Goal: Contribute content: Contribute content

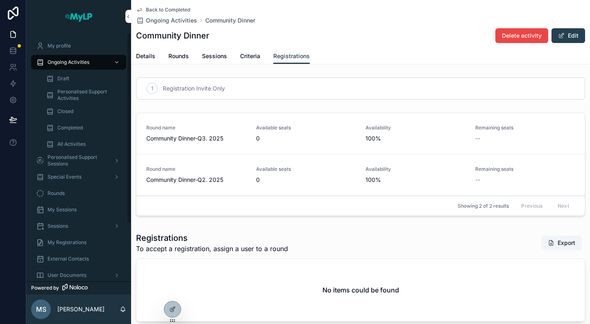
click at [78, 174] on span "Special Events" at bounding box center [65, 177] width 34 height 7
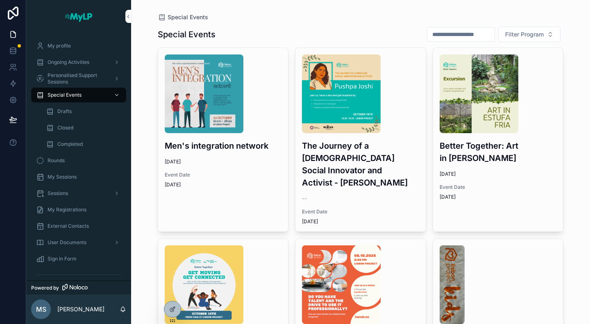
click at [67, 129] on span "Closed" at bounding box center [65, 128] width 16 height 7
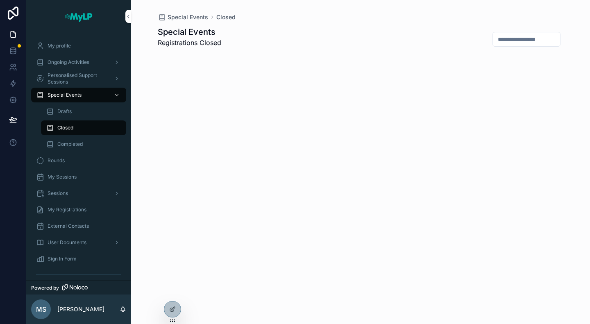
click at [70, 144] on span "Completed" at bounding box center [69, 144] width 25 height 7
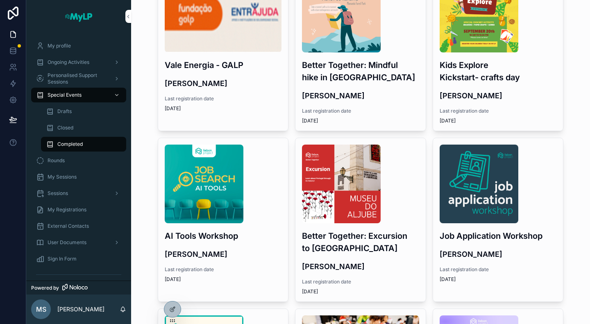
scroll to position [287, 0]
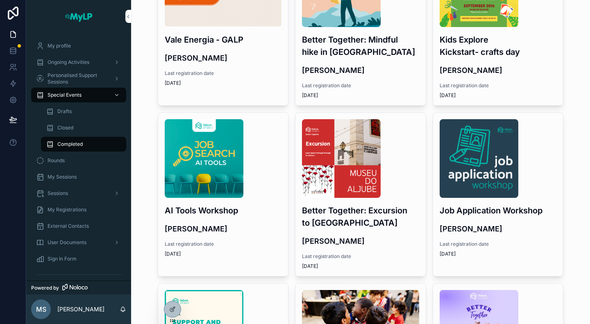
click at [217, 200] on div "AI Tools Workshop [PERSON_NAME] Last registration date [DATE]" at bounding box center [223, 188] width 130 height 151
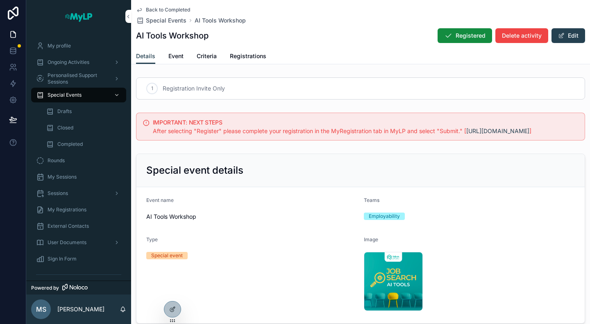
click at [255, 54] on span "Registrations" at bounding box center [248, 56] width 36 height 8
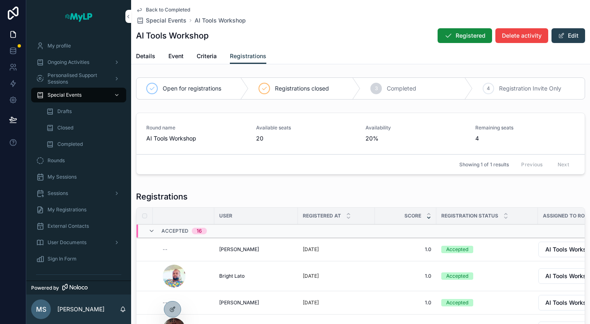
click at [178, 57] on span "Event" at bounding box center [175, 56] width 15 height 8
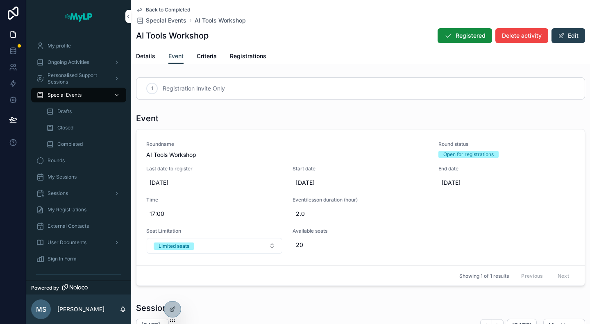
click at [155, 54] on div "Details Event Criteria Registrations" at bounding box center [360, 56] width 449 height 16
click at [149, 56] on span "Details" at bounding box center [145, 56] width 19 height 8
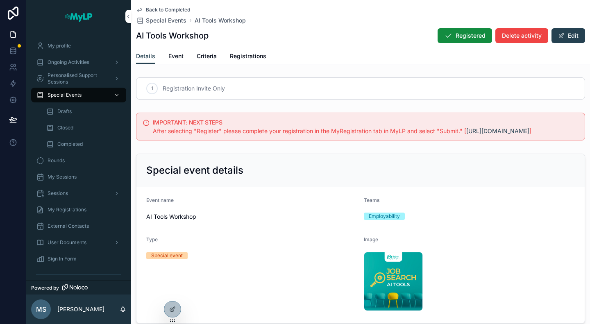
click at [175, 57] on span "Event" at bounding box center [175, 56] width 15 height 8
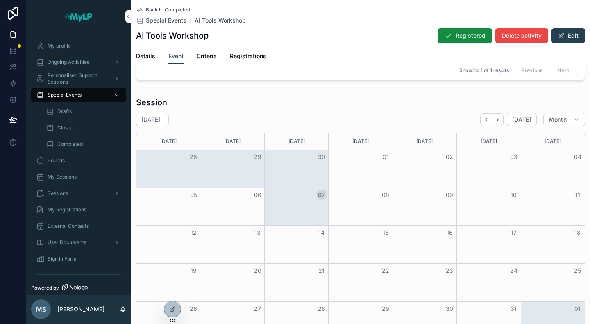
scroll to position [194, 0]
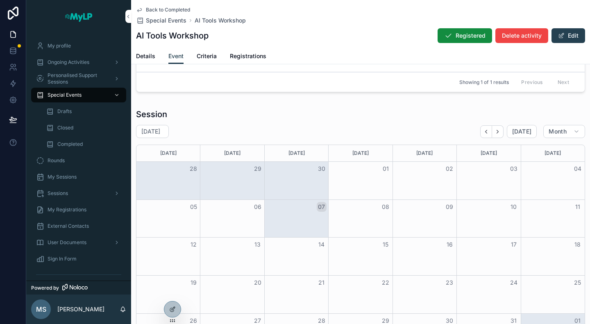
click at [484, 130] on icon "Back" at bounding box center [486, 132] width 6 height 6
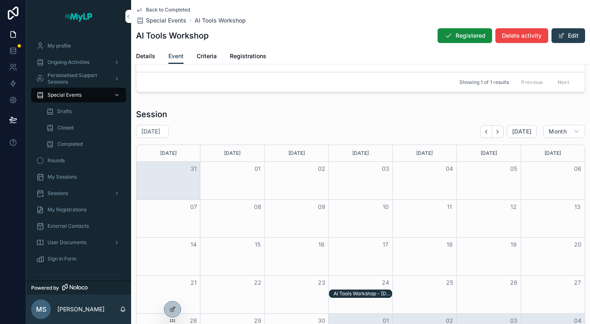
scroll to position [235, 0]
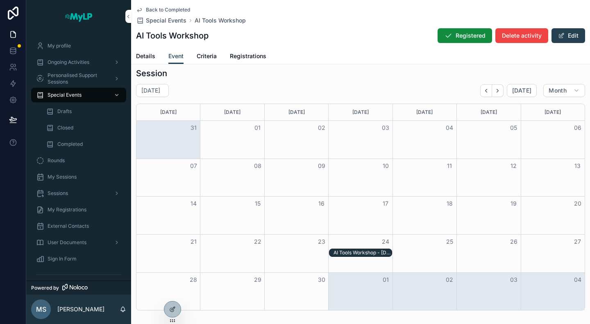
click at [362, 251] on div "AI Tools Workshop - [DATE] 05:00pm" at bounding box center [363, 253] width 58 height 7
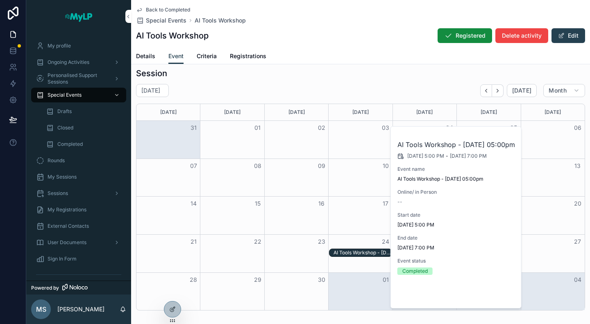
click at [501, 298] on span "Open" at bounding box center [493, 294] width 15 height 7
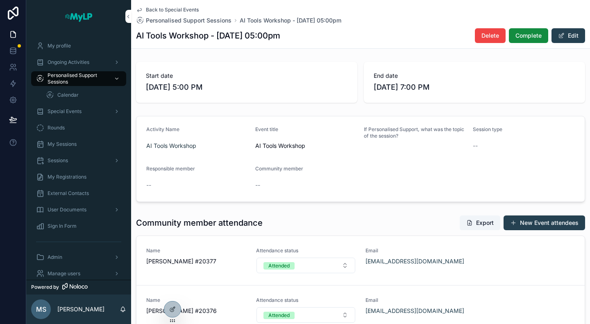
click at [158, 5] on div "Back to Special Events Personalised Support Sessions AI Tools Workshop - [DATE]…" at bounding box center [360, 24] width 449 height 48
click at [157, 6] on div "Back to Special Events Personalised Support Sessions AI Tools Workshop - [DATE]…" at bounding box center [360, 24] width 449 height 48
click at [157, 10] on span "Back to Special Events" at bounding box center [172, 10] width 53 height 7
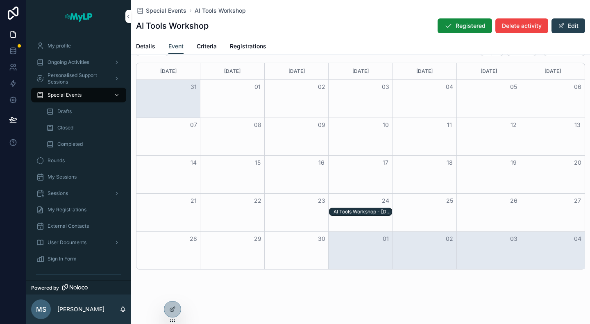
scroll to position [102, 0]
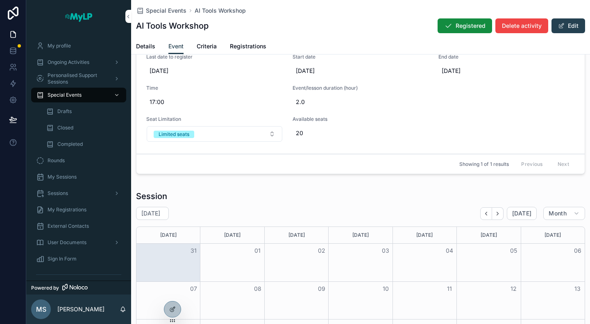
click at [244, 45] on span "Registrations" at bounding box center [248, 46] width 36 height 8
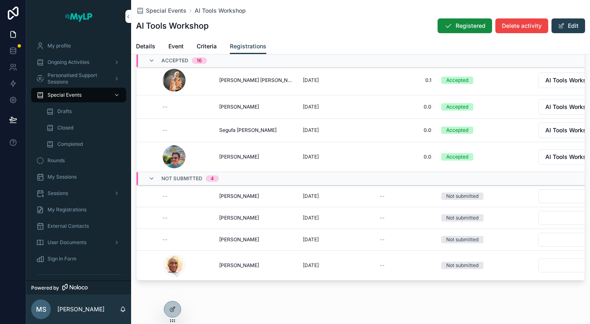
scroll to position [161, 0]
click at [171, 48] on span "Event" at bounding box center [175, 46] width 15 height 8
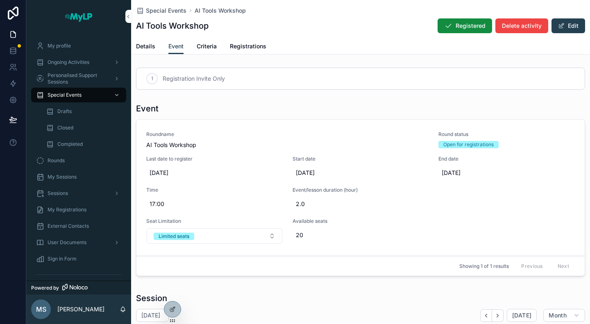
scroll to position [246, 0]
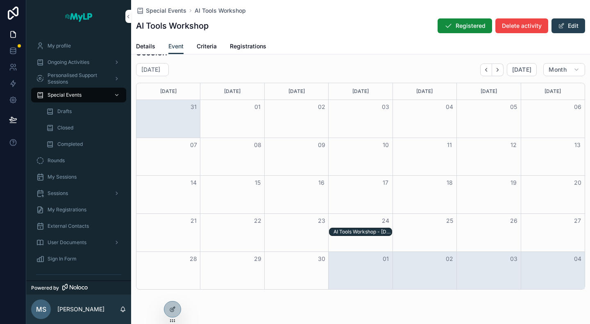
click at [361, 231] on div "AI Tools Workshop - [DATE] 05:00pm" at bounding box center [363, 232] width 58 height 7
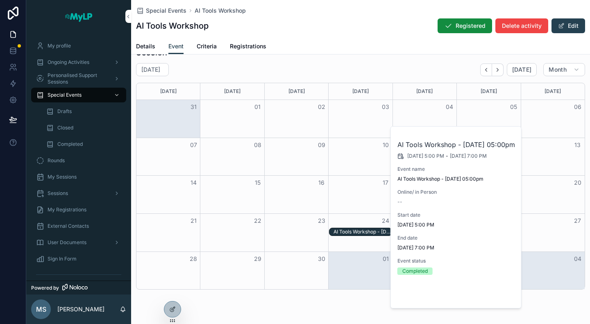
click at [497, 298] on span "Open" at bounding box center [493, 294] width 15 height 7
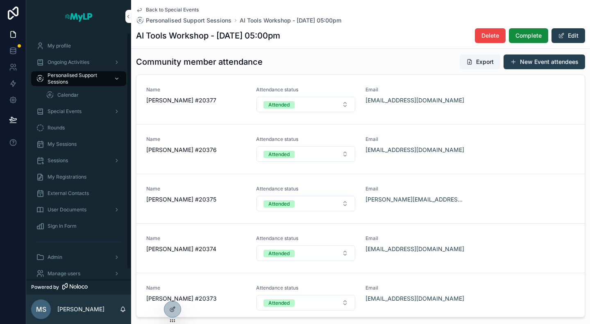
click at [76, 110] on span "Special Events" at bounding box center [65, 111] width 34 height 7
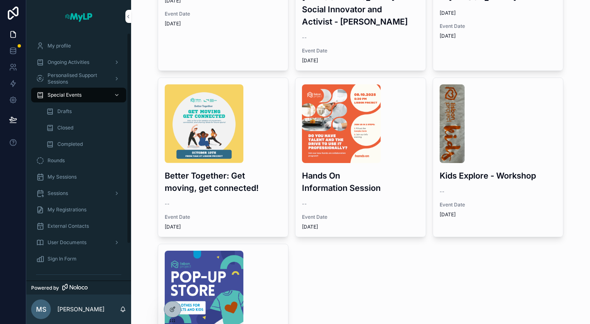
click at [72, 94] on span "Special Events" at bounding box center [65, 95] width 34 height 7
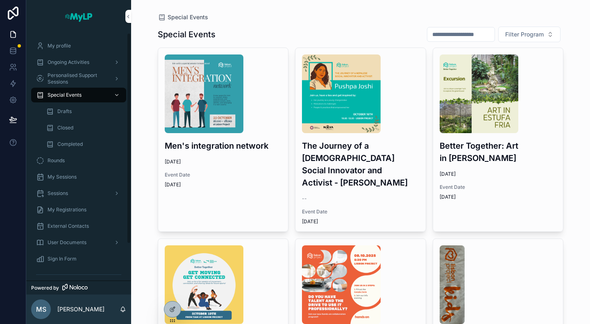
click at [72, 111] on div "Drafts" at bounding box center [83, 111] width 75 height 13
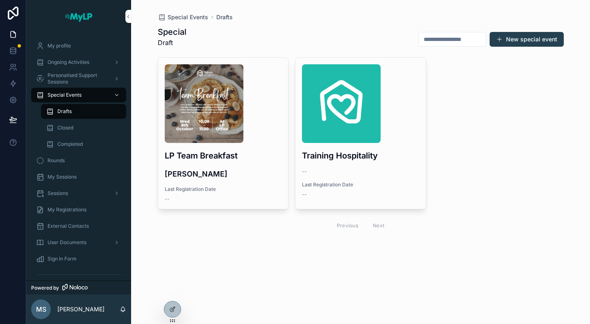
click at [539, 40] on button "New special event" at bounding box center [527, 39] width 74 height 15
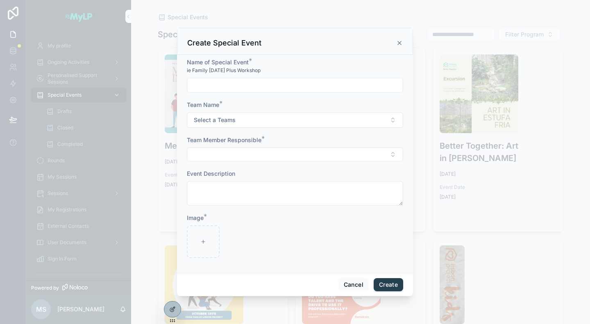
click at [169, 310] on icon at bounding box center [172, 309] width 7 height 7
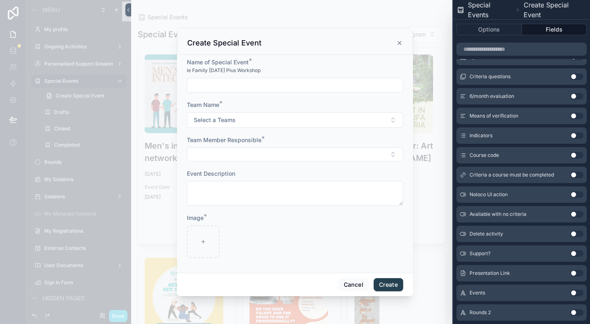
scroll to position [246, 0]
click at [571, 137] on button "Use setting" at bounding box center [577, 135] width 13 height 7
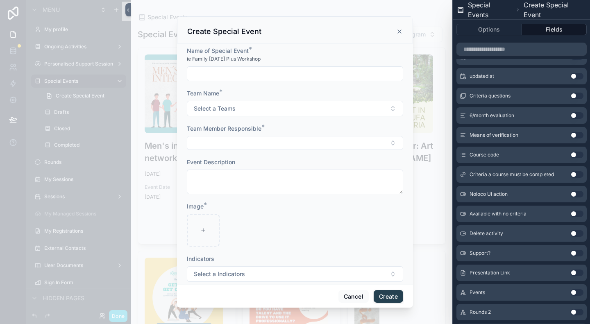
scroll to position [266, 0]
click at [241, 272] on span "Select a Indicators" at bounding box center [219, 274] width 51 height 8
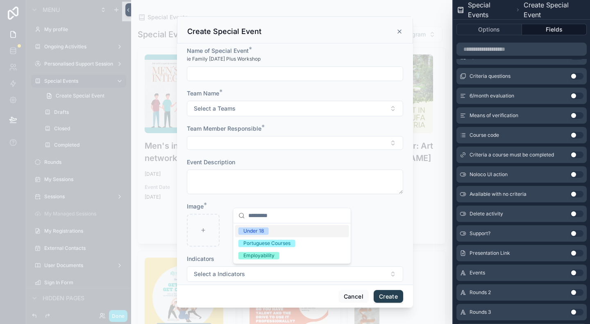
click at [241, 272] on span "Select a Indicators" at bounding box center [219, 274] width 51 height 8
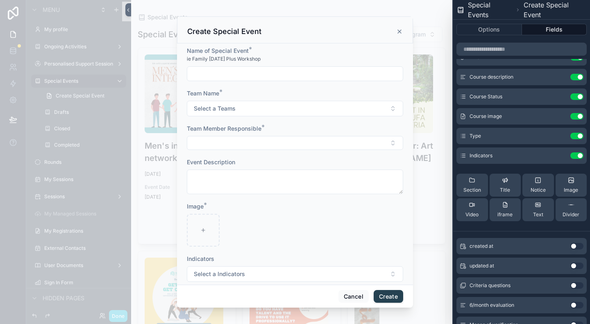
scroll to position [0, 0]
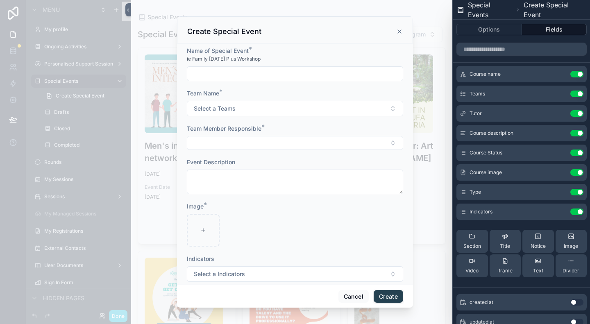
click at [0, 0] on icon at bounding box center [0, 0] width 0 height 0
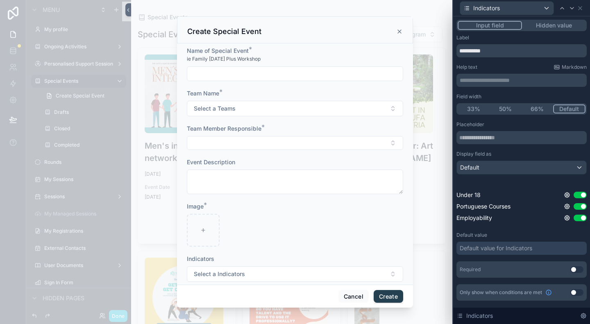
click at [575, 294] on button "Use setting" at bounding box center [577, 292] width 13 height 7
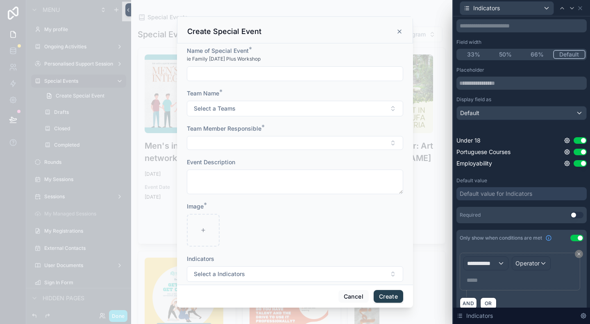
scroll to position [65, 0]
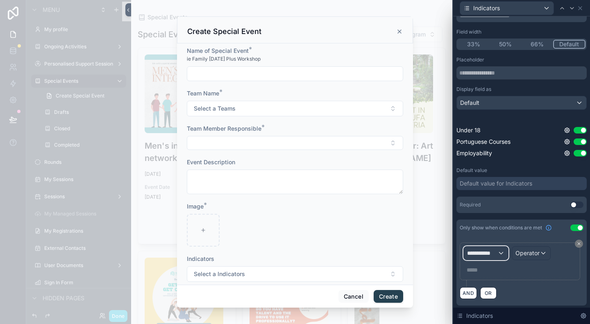
click at [496, 250] on span "**********" at bounding box center [482, 253] width 30 height 8
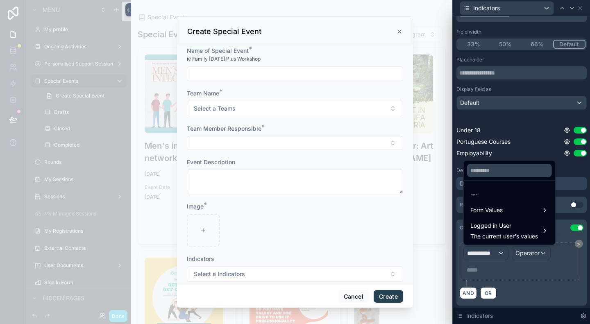
click at [499, 207] on span "Form Values" at bounding box center [487, 210] width 32 height 10
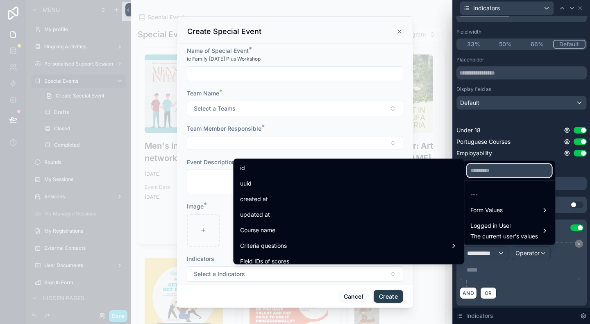
click at [503, 173] on input "text" at bounding box center [509, 170] width 85 height 13
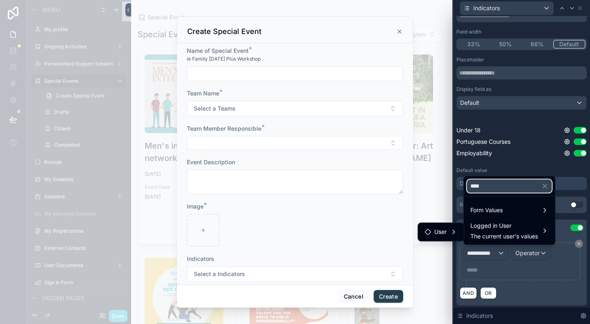
type input "****"
click at [493, 216] on div "Form Values" at bounding box center [510, 210] width 88 height 15
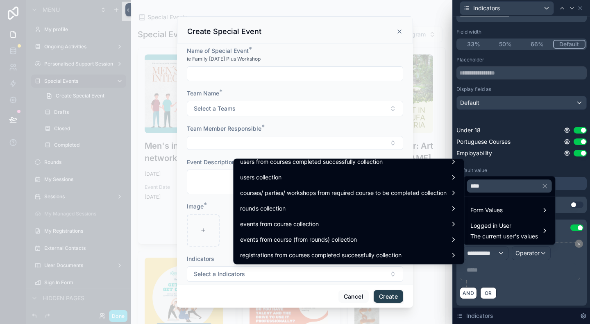
scroll to position [0, 0]
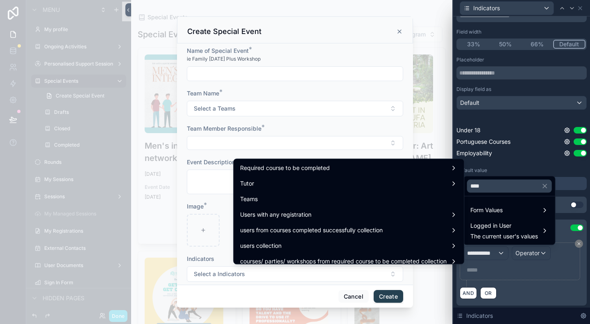
click at [404, 198] on div "Teams" at bounding box center [348, 199] width 217 height 10
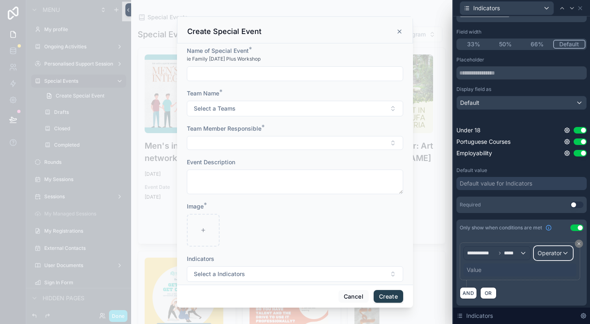
click at [535, 260] on div "Operator" at bounding box center [554, 253] width 38 height 13
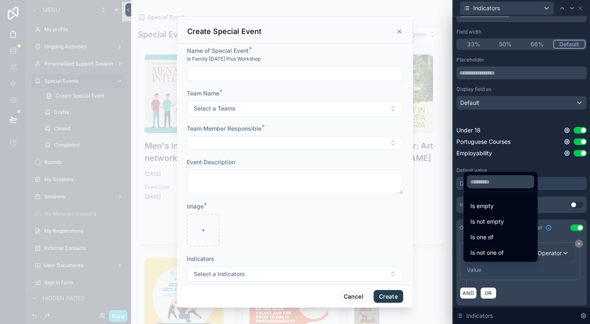
click at [491, 241] on span "Is one of" at bounding box center [482, 237] width 23 height 10
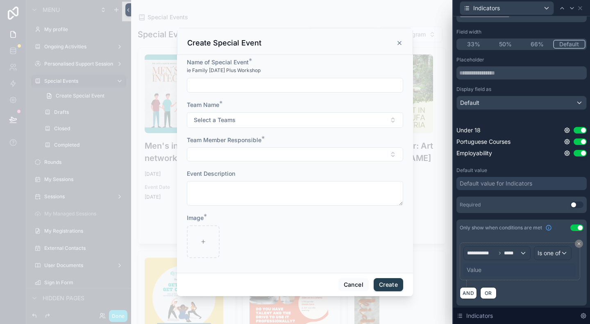
click at [481, 274] on div "Value" at bounding box center [474, 270] width 15 height 8
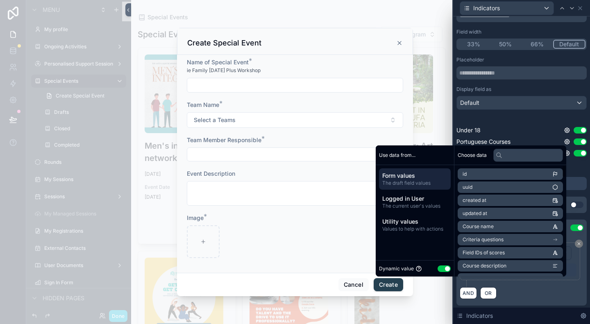
click at [444, 269] on button "Use setting" at bounding box center [444, 269] width 13 height 7
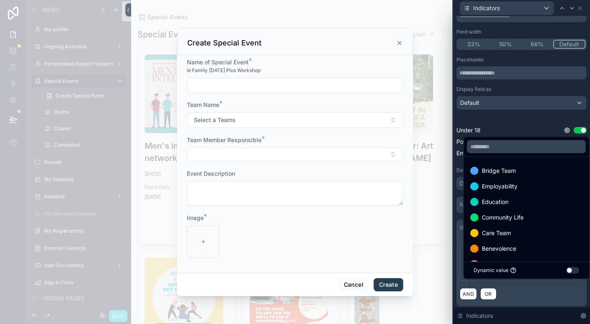
click at [517, 184] on span "Employability" at bounding box center [500, 187] width 36 height 10
click at [503, 202] on span "Community Life" at bounding box center [503, 201] width 42 height 10
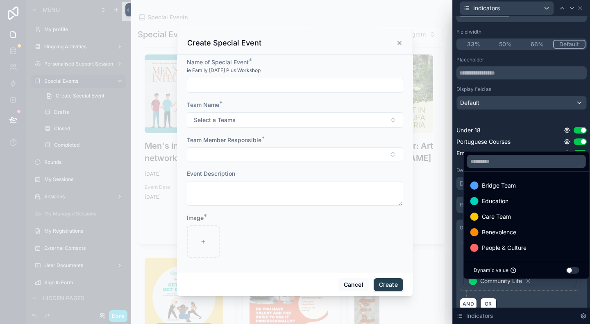
click at [495, 200] on span "Education" at bounding box center [495, 201] width 27 height 10
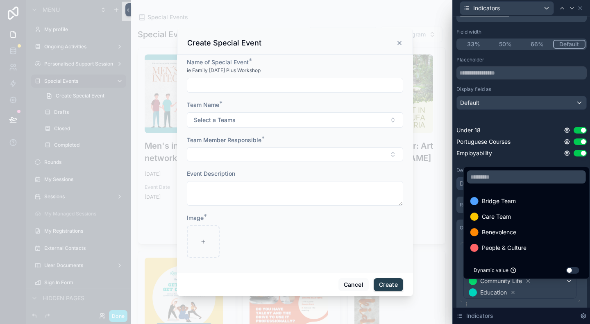
click at [576, 290] on div "**********" at bounding box center [522, 282] width 130 height 92
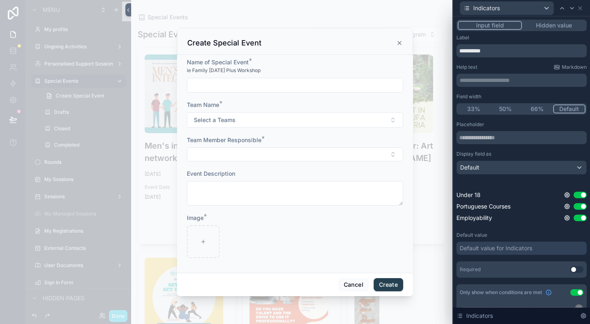
click at [250, 120] on button "Select a Teams" at bounding box center [295, 120] width 216 height 16
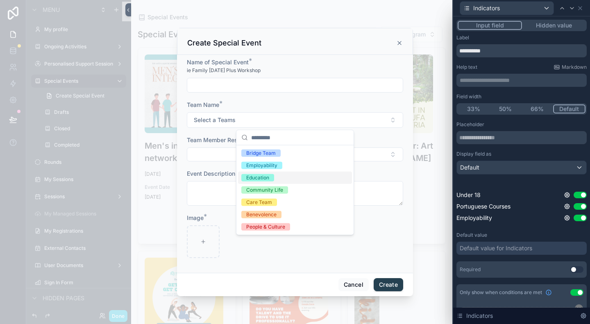
click at [253, 177] on div "Education" at bounding box center [257, 177] width 23 height 7
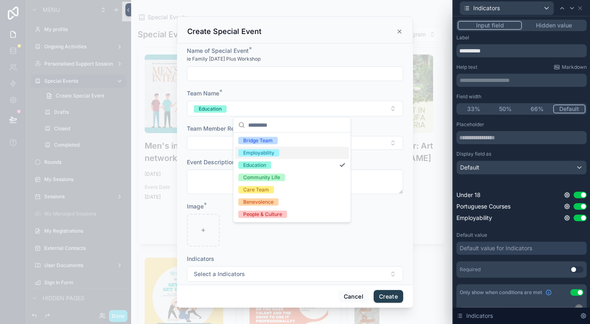
click at [275, 153] on span "Employability" at bounding box center [259, 152] width 41 height 7
click at [297, 110] on button "Education Employability" at bounding box center [295, 109] width 216 height 16
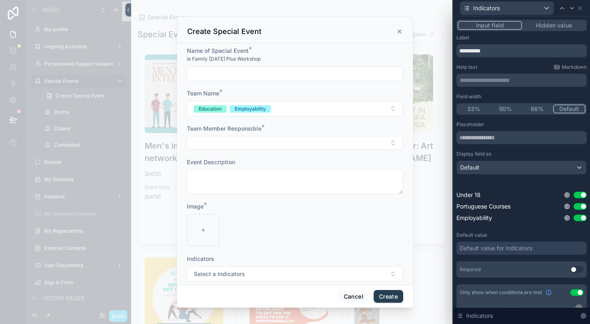
click at [510, 75] on div "**********" at bounding box center [522, 80] width 130 height 13
click at [507, 77] on p "**********" at bounding box center [522, 80] width 125 height 8
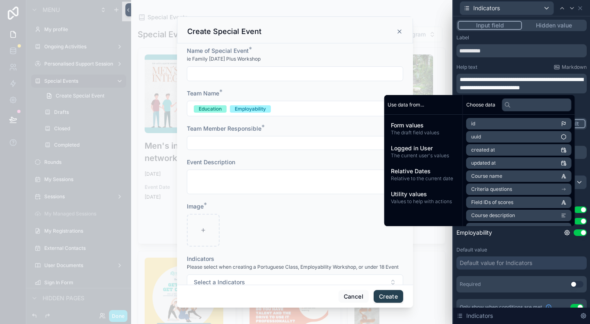
click at [498, 81] on span "**********" at bounding box center [521, 84] width 123 height 14
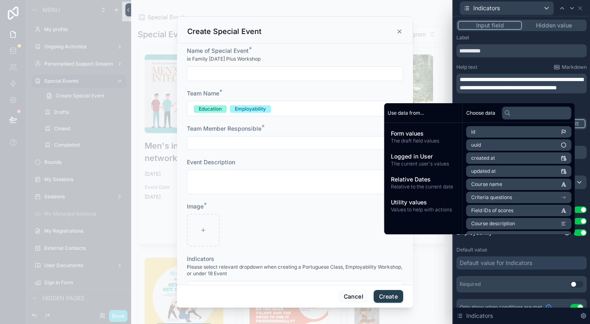
click at [546, 92] on p "**********" at bounding box center [522, 83] width 125 height 16
click at [578, 104] on div "**********" at bounding box center [522, 220] width 130 height 373
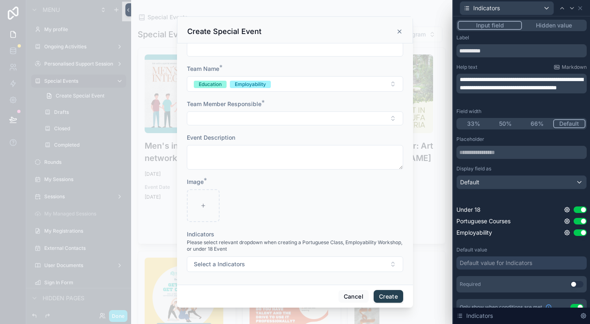
scroll to position [25, 0]
click at [321, 261] on button "Select a Indicators" at bounding box center [295, 265] width 216 height 16
click at [325, 280] on div "Name of Special Event * ie Family [DATE] Plus Workshop Team Name * Education Em…" at bounding box center [295, 163] width 236 height 241
click at [278, 266] on button "Select a Indicators" at bounding box center [295, 265] width 216 height 16
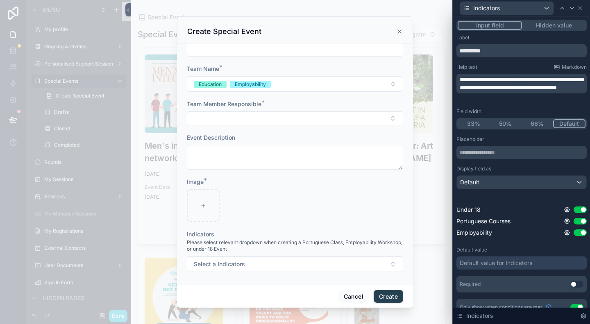
click at [500, 91] on span "**********" at bounding box center [521, 84] width 123 height 14
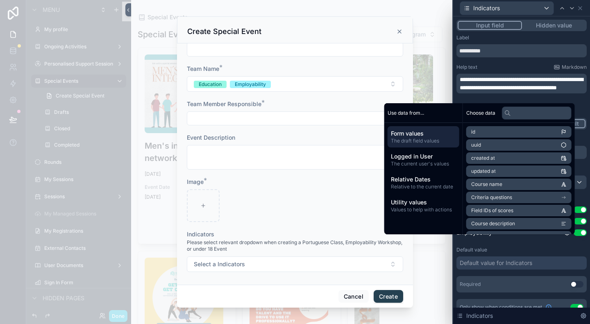
click at [555, 103] on div "Choose data" at bounding box center [519, 113] width 112 height 20
click at [553, 90] on span "**********" at bounding box center [521, 84] width 123 height 14
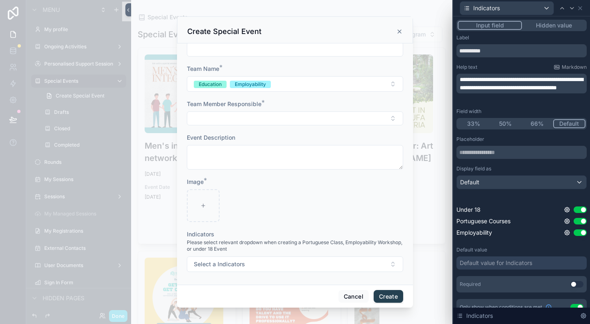
click at [500, 91] on span "**********" at bounding box center [521, 84] width 123 height 14
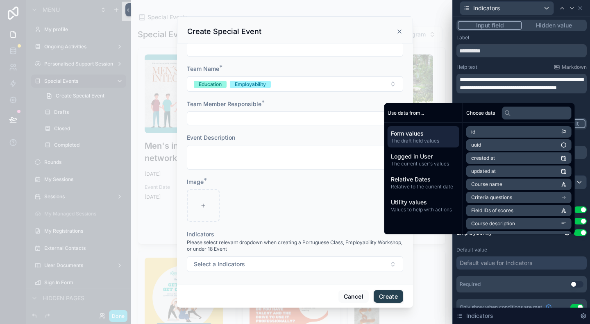
click at [500, 91] on span "**********" at bounding box center [521, 84] width 123 height 14
click at [498, 91] on span "**********" at bounding box center [521, 84] width 123 height 14
click at [549, 92] on p "**********" at bounding box center [522, 83] width 125 height 16
click at [583, 107] on div "**********" at bounding box center [521, 221] width 137 height 411
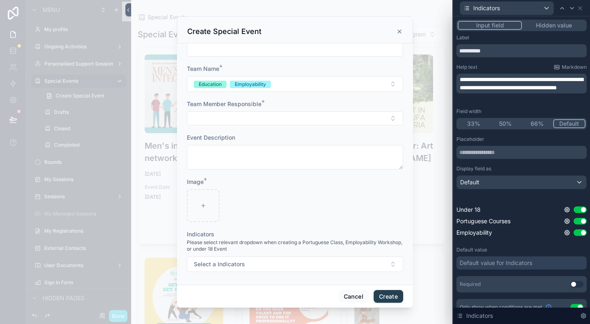
click at [577, 221] on button "Use setting" at bounding box center [580, 221] width 13 height 7
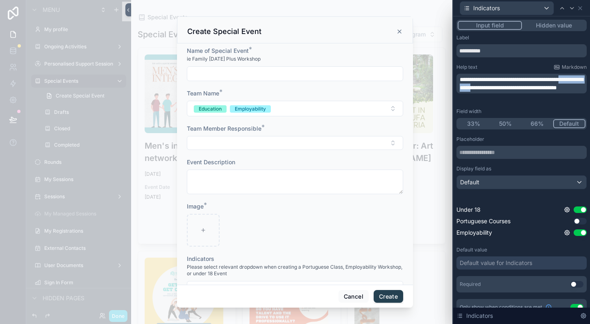
drag, startPoint x: 488, startPoint y: 88, endPoint x: 538, endPoint y: 87, distance: 50.0
click at [538, 87] on span "**********" at bounding box center [521, 84] width 123 height 14
click at [557, 88] on span "**********" at bounding box center [521, 84] width 123 height 14
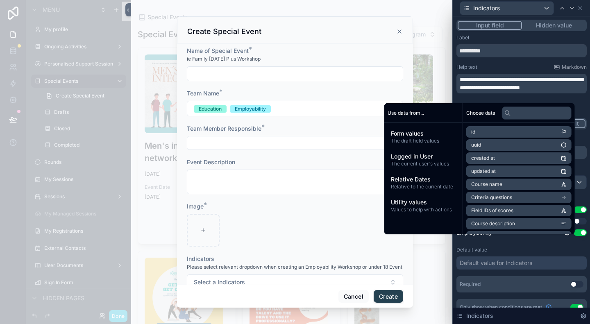
click at [567, 91] on p "**********" at bounding box center [522, 83] width 125 height 16
click at [570, 91] on p "**********" at bounding box center [522, 83] width 125 height 16
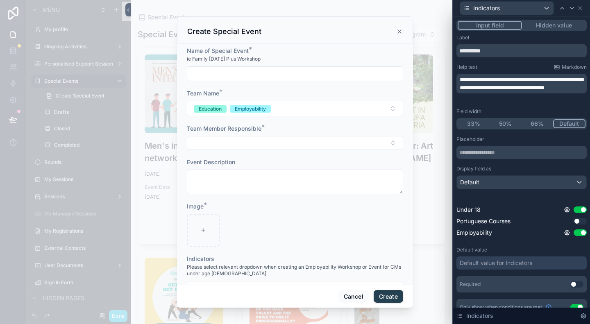
click at [564, 92] on p "**********" at bounding box center [522, 83] width 125 height 16
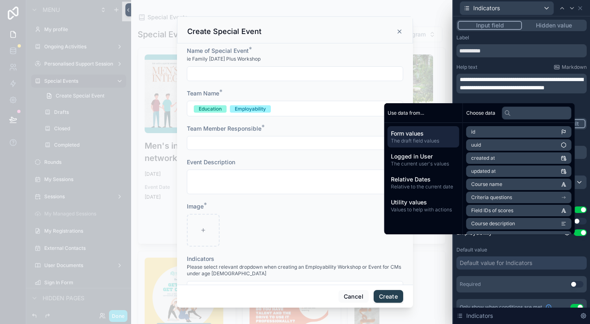
click at [502, 63] on div "**********" at bounding box center [522, 220] width 130 height 373
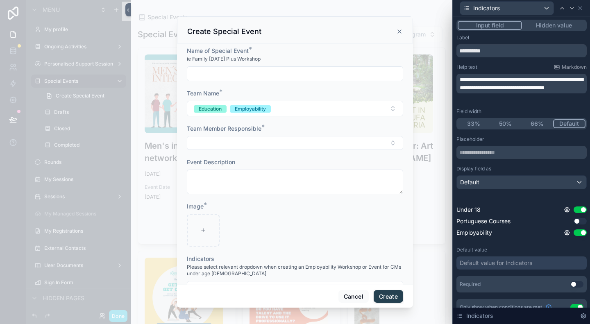
scroll to position [118, 0]
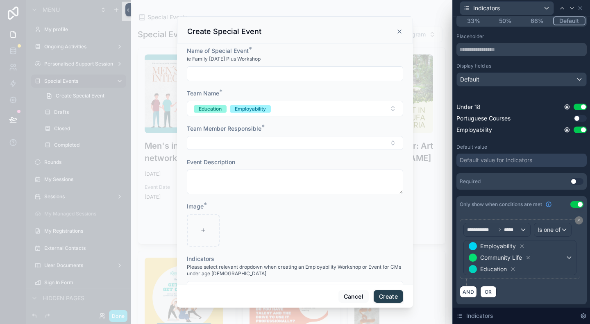
click at [514, 270] on icon at bounding box center [513, 269] width 3 height 3
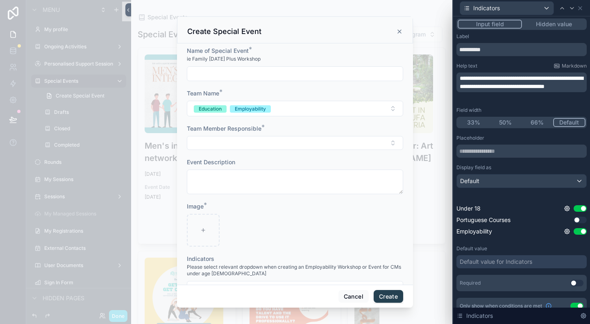
scroll to position [0, 0]
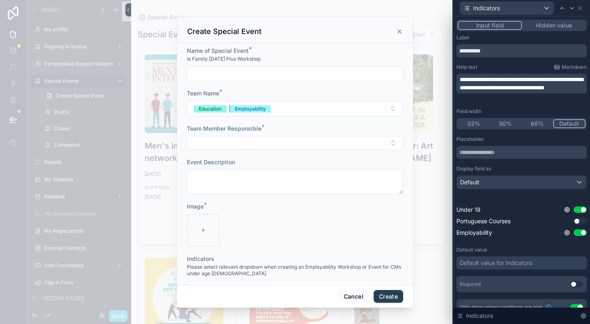
click at [271, 107] on span "Employability" at bounding box center [250, 108] width 41 height 7
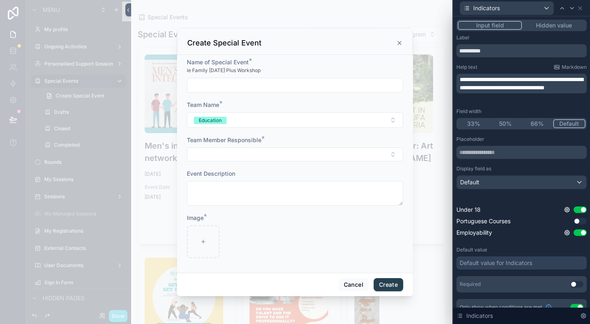
click at [296, 125] on button "Education" at bounding box center [295, 120] width 216 height 16
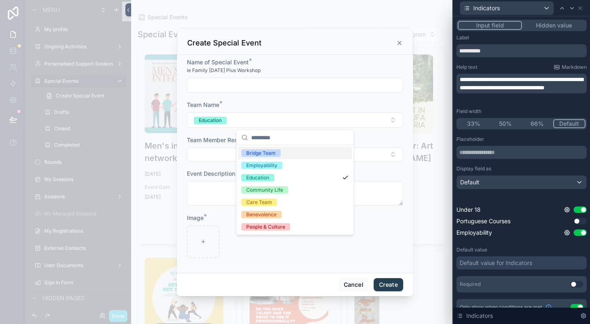
click at [339, 107] on div "Team Name *" at bounding box center [295, 105] width 216 height 8
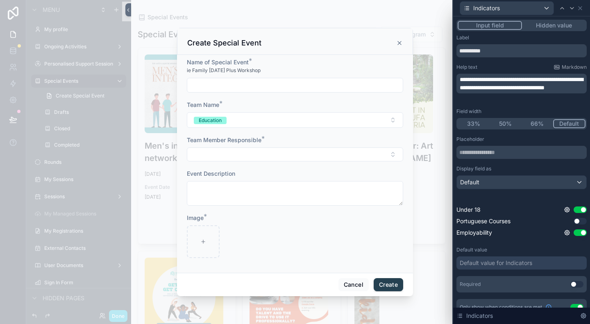
click at [339, 114] on button "Education" at bounding box center [295, 120] width 216 height 16
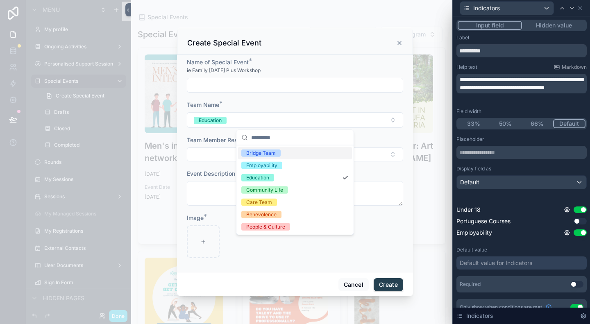
click at [265, 155] on div "Bridge Team" at bounding box center [261, 153] width 30 height 7
click at [296, 100] on form "Name of Special Event * ie Family [DATE] Plus Workshop Team Name * Education Br…" at bounding box center [295, 162] width 216 height 208
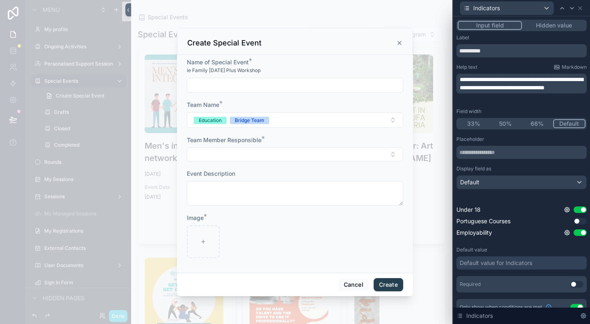
click at [168, 282] on div "scrollable content" at bounding box center [295, 162] width 590 height 324
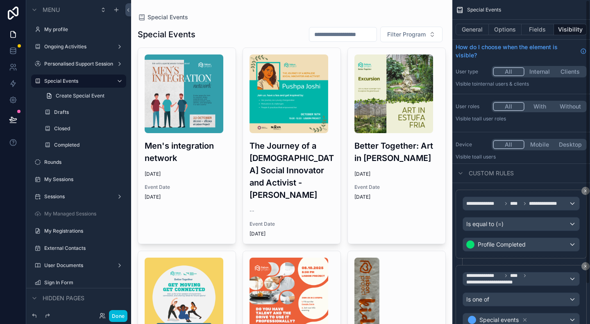
click at [114, 310] on div "Done" at bounding box center [78, 316] width 105 height 16
click at [123, 315] on button "Done" at bounding box center [118, 316] width 18 height 12
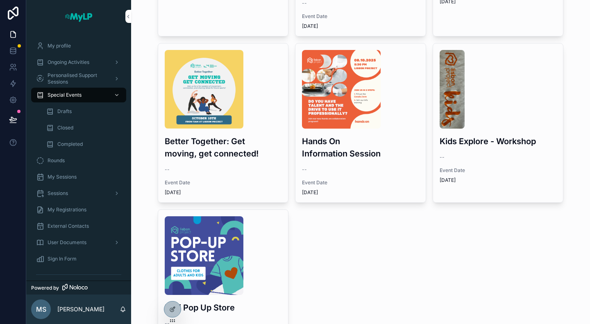
scroll to position [205, 0]
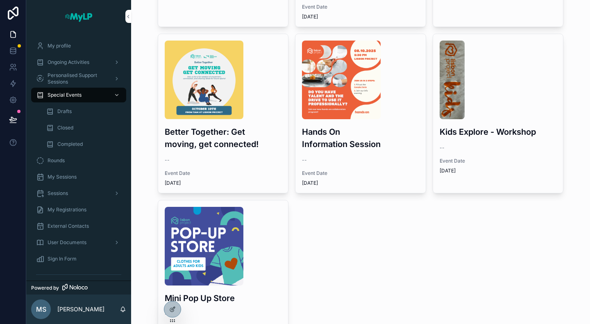
click at [357, 170] on span "Event Date" at bounding box center [360, 173] width 117 height 7
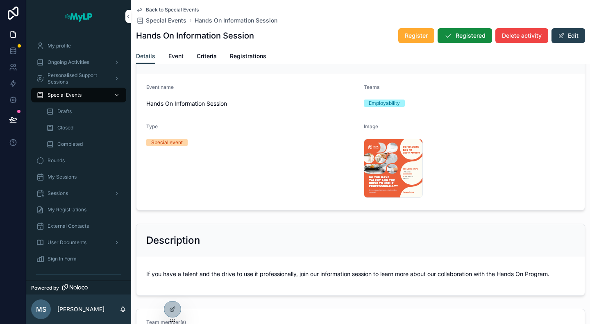
scroll to position [207, 0]
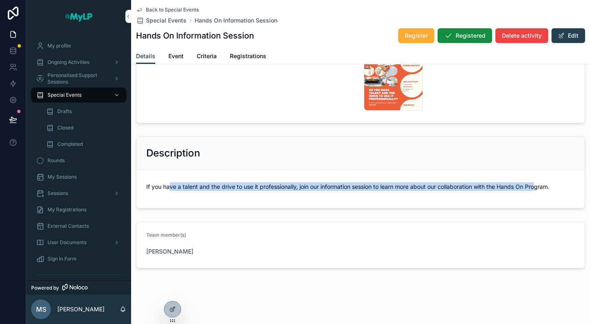
drag, startPoint x: 171, startPoint y: 185, endPoint x: 533, endPoint y: 188, distance: 362.4
click at [541, 190] on p "If you have a talent and the drive to use it professionally, join our informati…" at bounding box center [360, 186] width 429 height 9
click at [526, 187] on p "If you have a talent and the drive to use it professionally, join our informati…" at bounding box center [360, 186] width 429 height 9
click at [294, 184] on p "If you have a talent and the drive to use it professionally, join our informati…" at bounding box center [360, 186] width 429 height 9
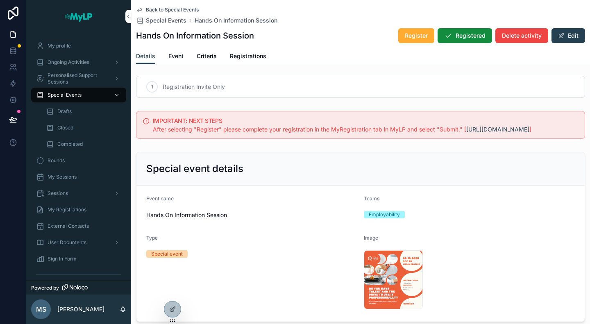
scroll to position [0, 0]
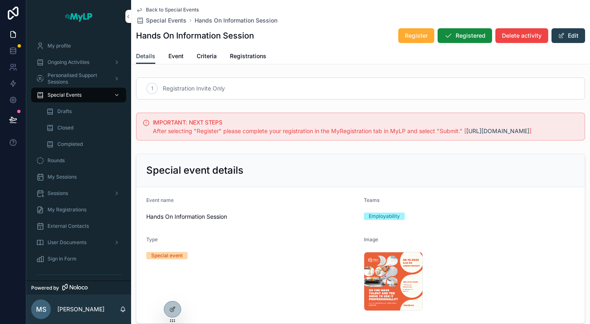
click at [205, 54] on span "Criteria" at bounding box center [207, 56] width 20 height 8
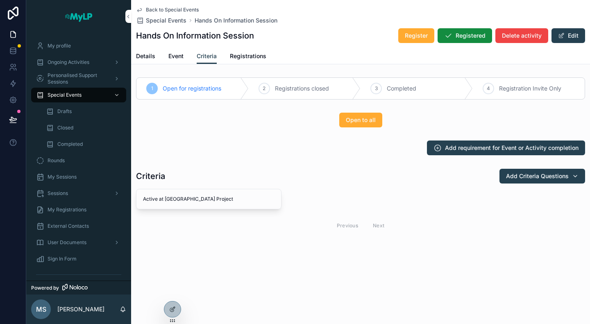
click at [174, 55] on span "Event" at bounding box center [175, 56] width 15 height 8
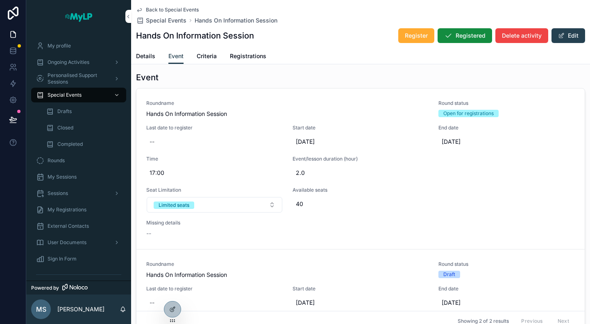
click at [203, 52] on span "Criteria" at bounding box center [207, 56] width 20 height 8
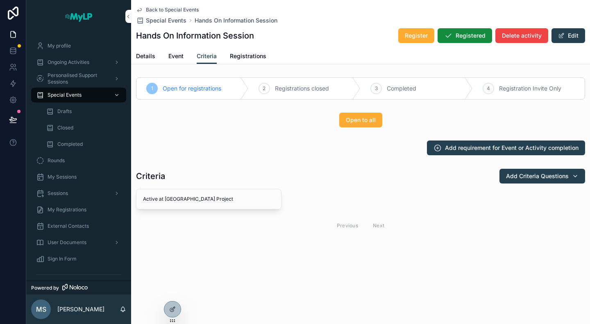
click at [140, 53] on span "Details" at bounding box center [145, 56] width 19 height 8
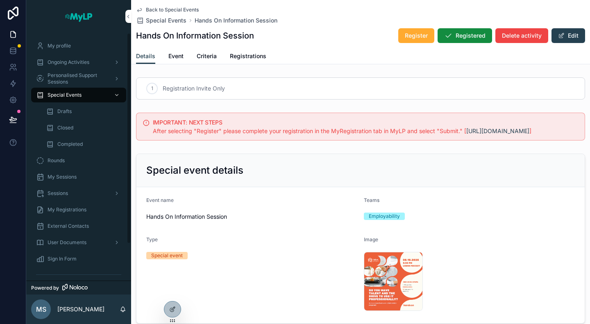
click at [74, 60] on span "Ongoing Activities" at bounding box center [69, 62] width 42 height 7
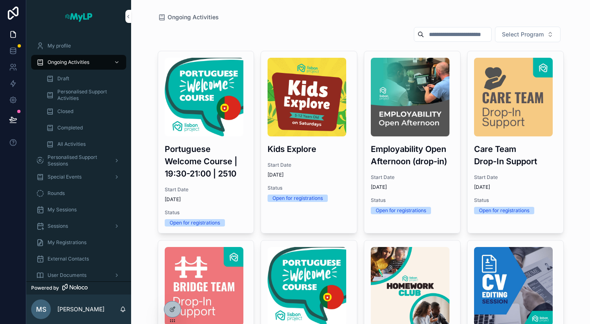
click at [67, 126] on span "Completed" at bounding box center [69, 128] width 25 height 7
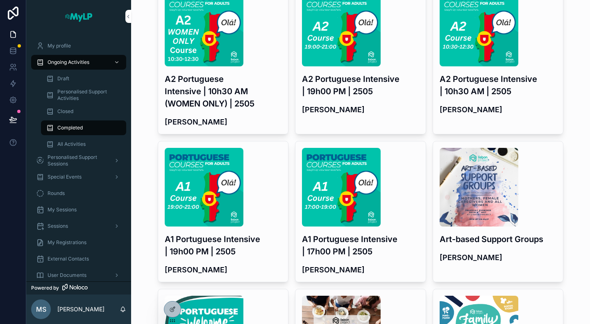
scroll to position [492, 0]
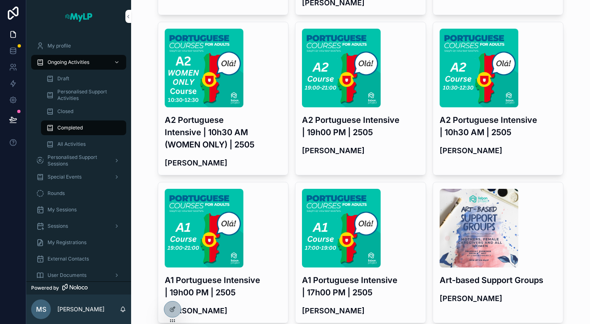
click at [266, 114] on h3 "A2 Portuguese Intensive | 10h30 AM (WOMEN ONLY) | 2505" at bounding box center [223, 132] width 117 height 37
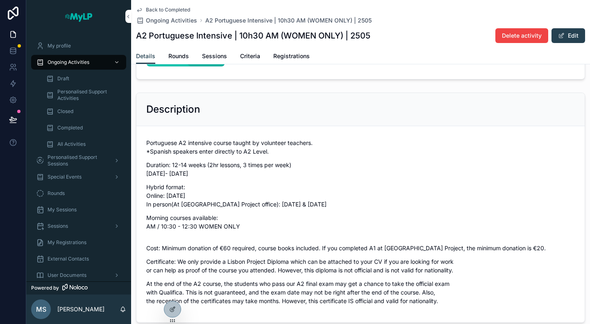
scroll to position [328, 0]
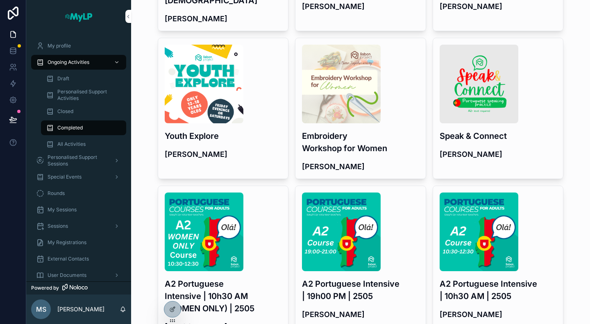
click at [387, 250] on div "scrollable content" at bounding box center [360, 232] width 117 height 79
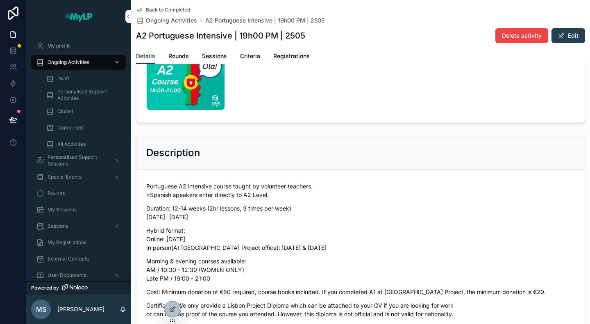
scroll to position [246, 0]
